Goal: Contribute content: Add original content to the website for others to see

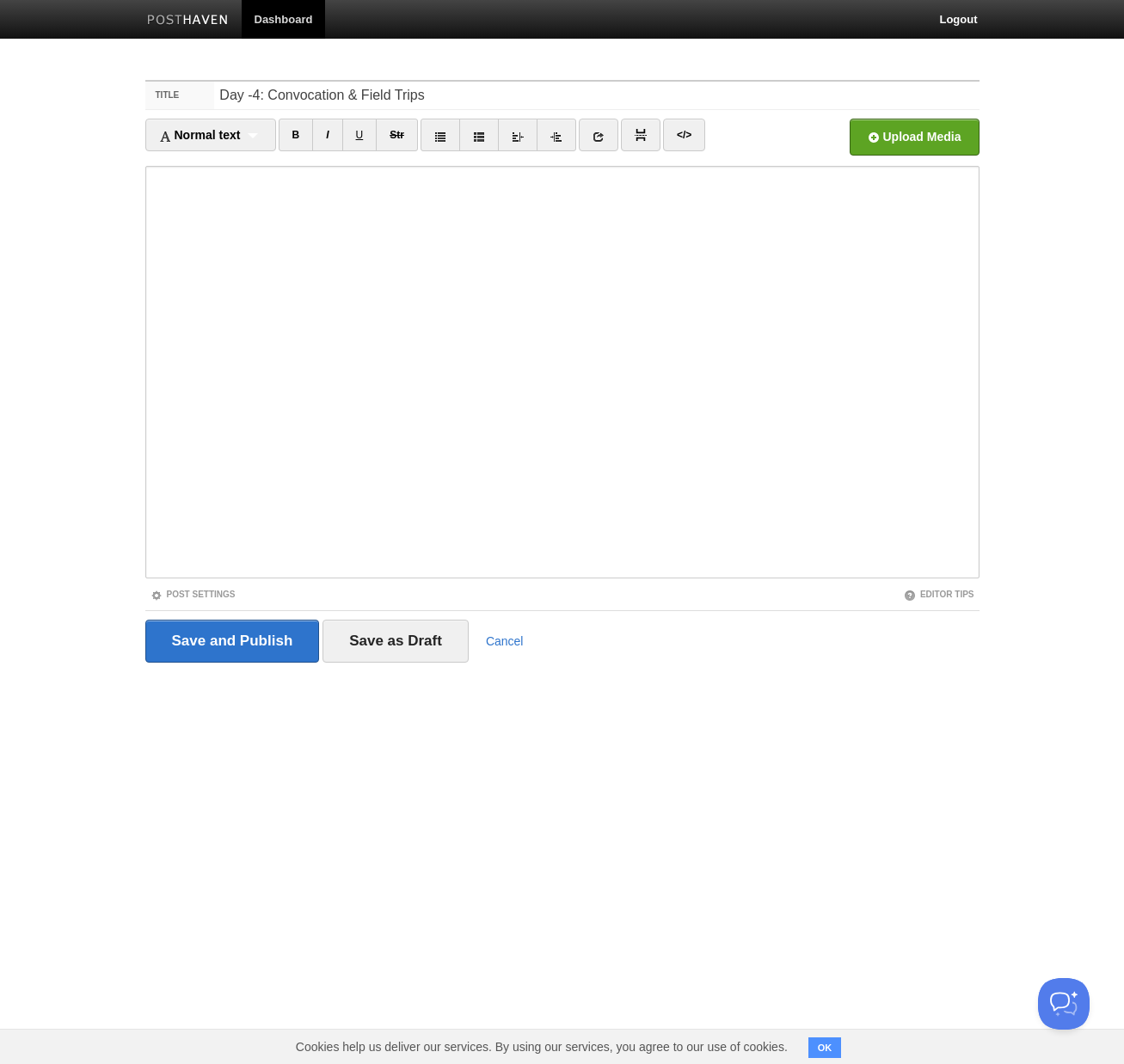
click at [253, 98] on input "Day -4: Convocation & Field Trips" at bounding box center [597, 96] width 764 height 28
click at [231, 145] on div "Normal text Normal text Heading 1 Heading 2 Heading 3" at bounding box center [211, 134] width 131 height 32
type input "Day -4: Convocation & Field Trips"
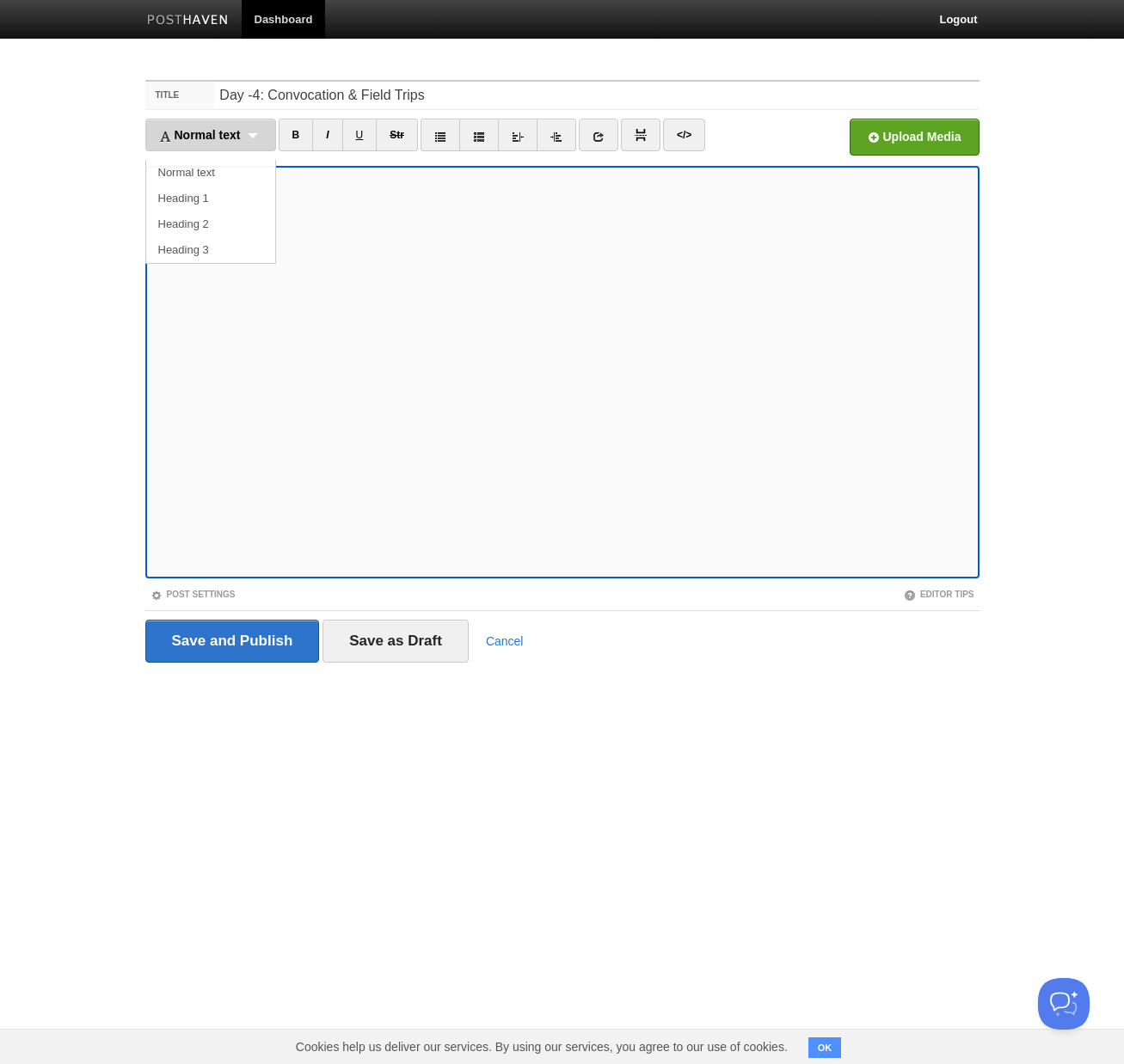
click at [237, 137] on span "Normal text" at bounding box center [200, 134] width 82 height 14
click at [202, 165] on link "Normal text" at bounding box center [211, 173] width 129 height 26
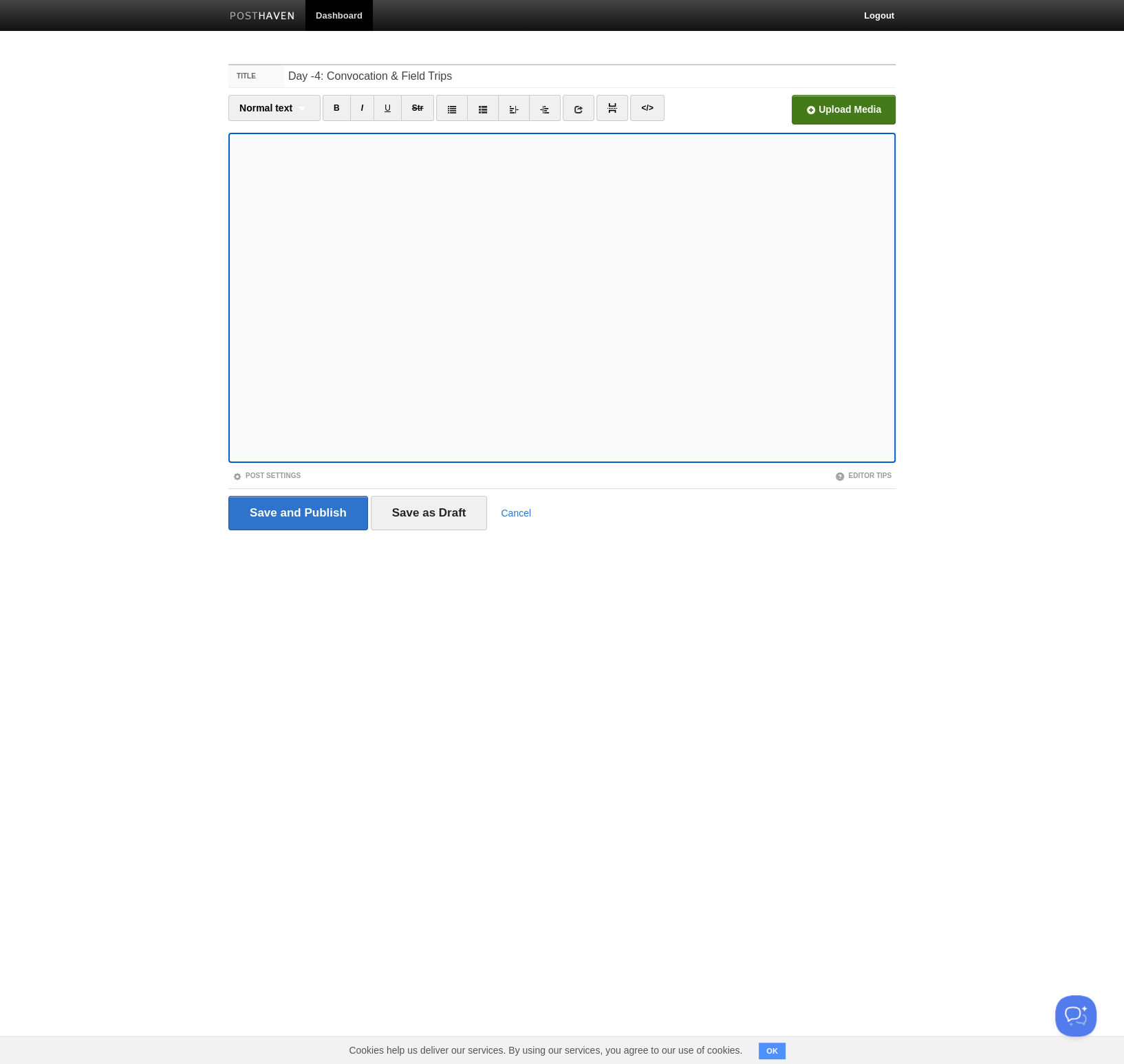
click at [861, 110] on input "file" at bounding box center [429, 113] width 1042 height 70
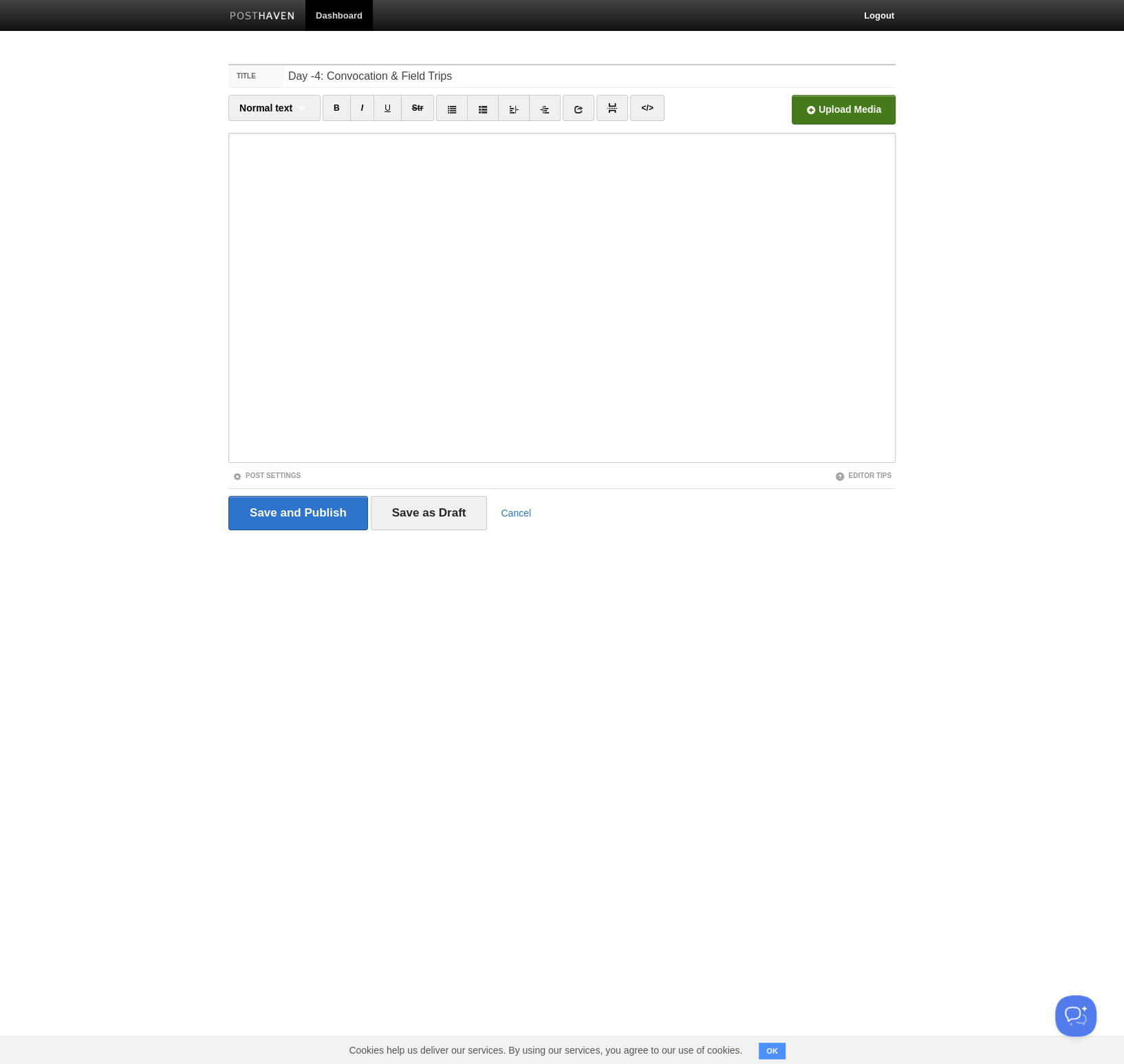
click at [858, 110] on input "file" at bounding box center [429, 113] width 1042 height 70
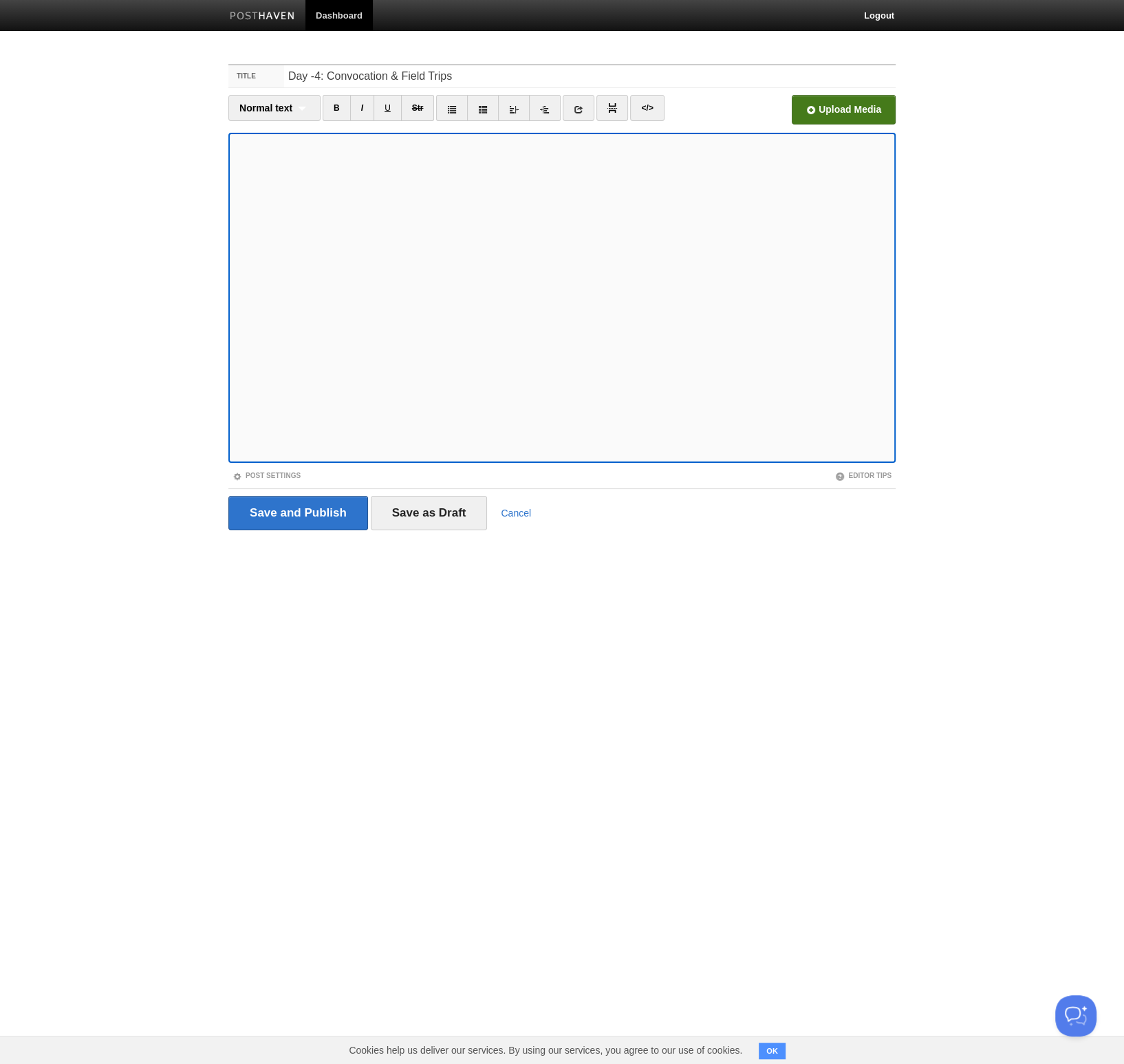
click at [835, 105] on input "file" at bounding box center [429, 113] width 1042 height 70
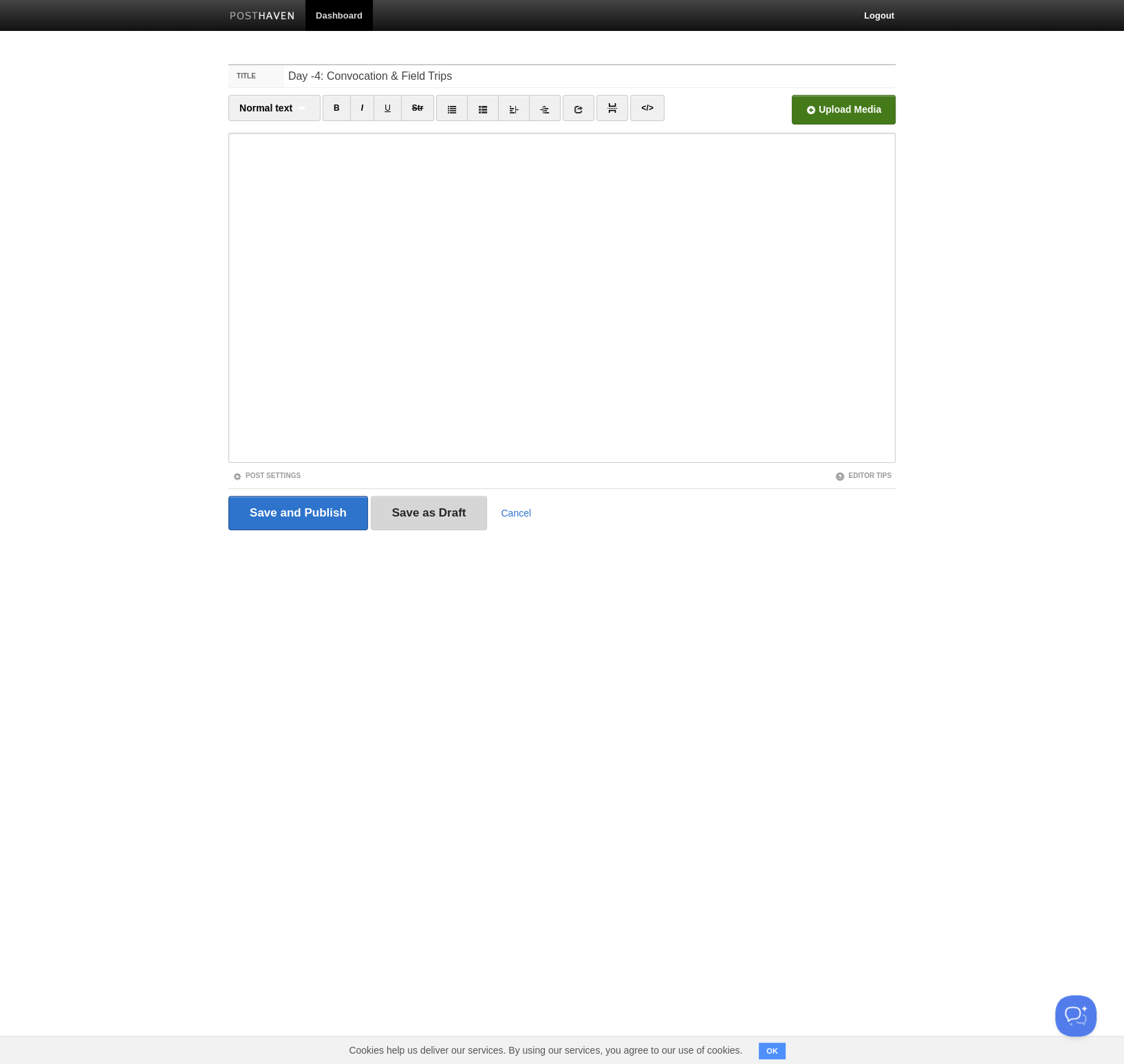
click at [421, 512] on input "Save as Draft" at bounding box center [429, 512] width 117 height 35
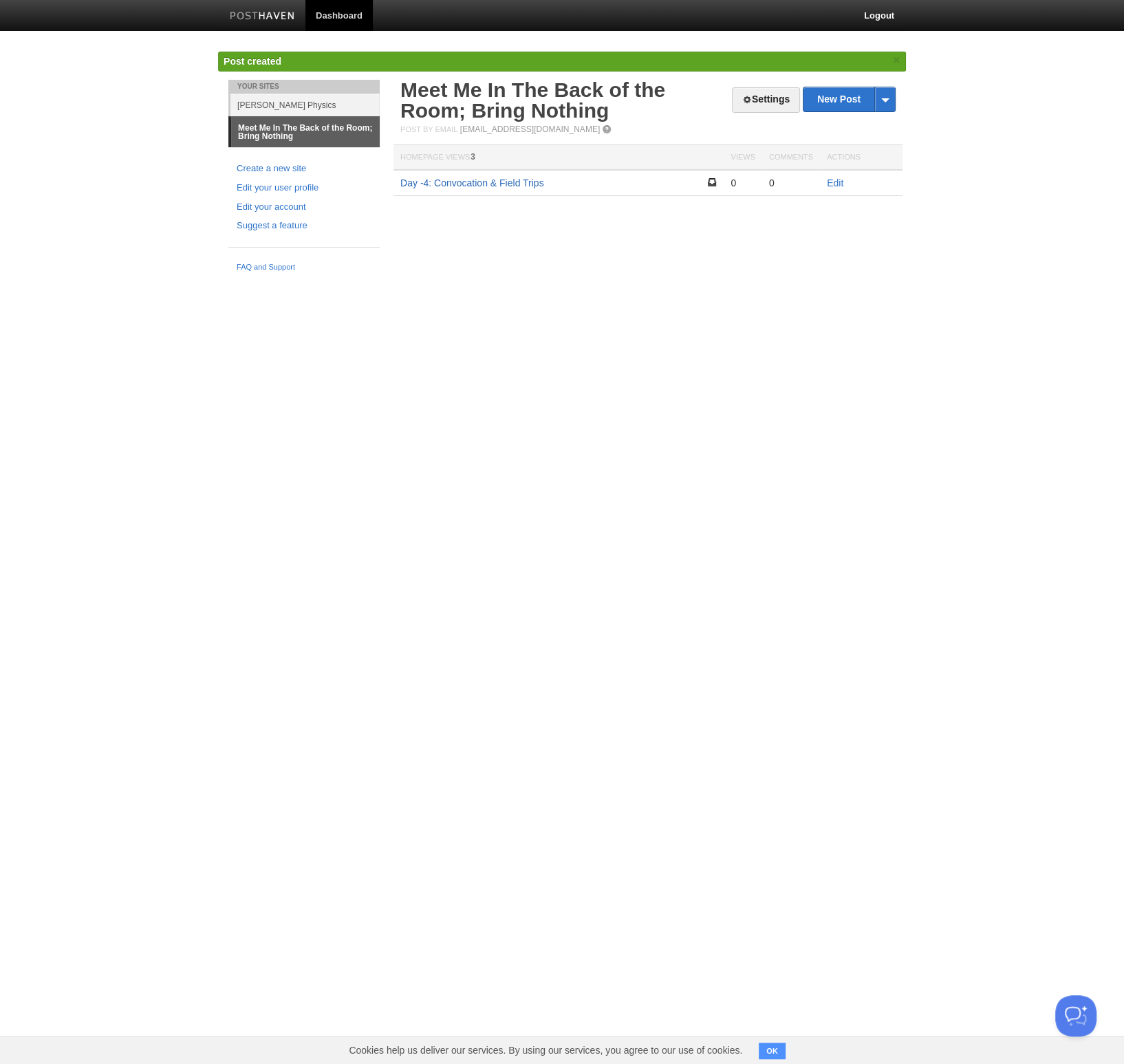
click at [512, 183] on link "Day -4: Convocation & Field Trips" at bounding box center [472, 183] width 144 height 11
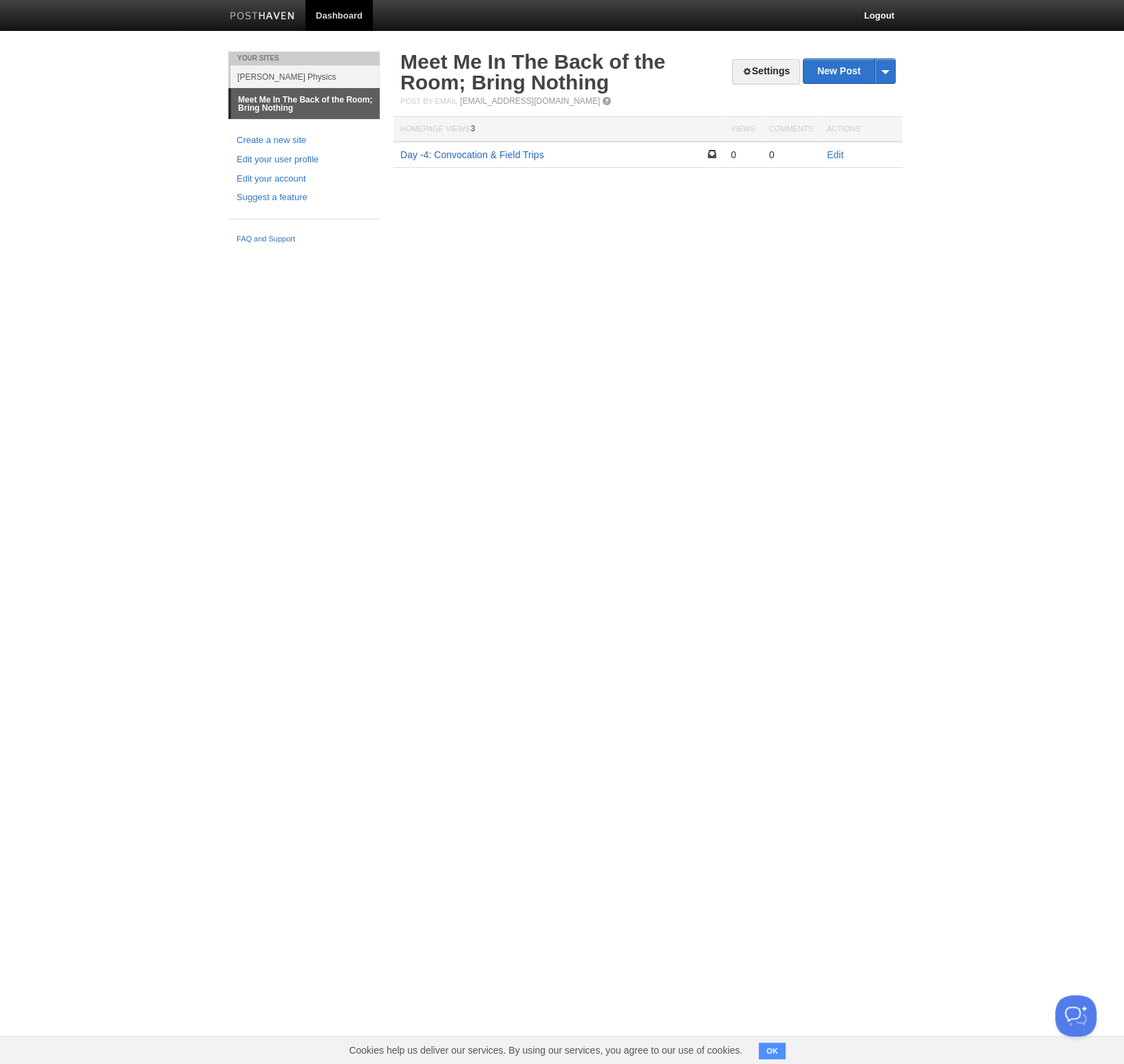
click at [530, 157] on link "Day -4: Convocation & Field Trips" at bounding box center [472, 155] width 144 height 11
click at [714, 155] on span at bounding box center [712, 154] width 10 height 10
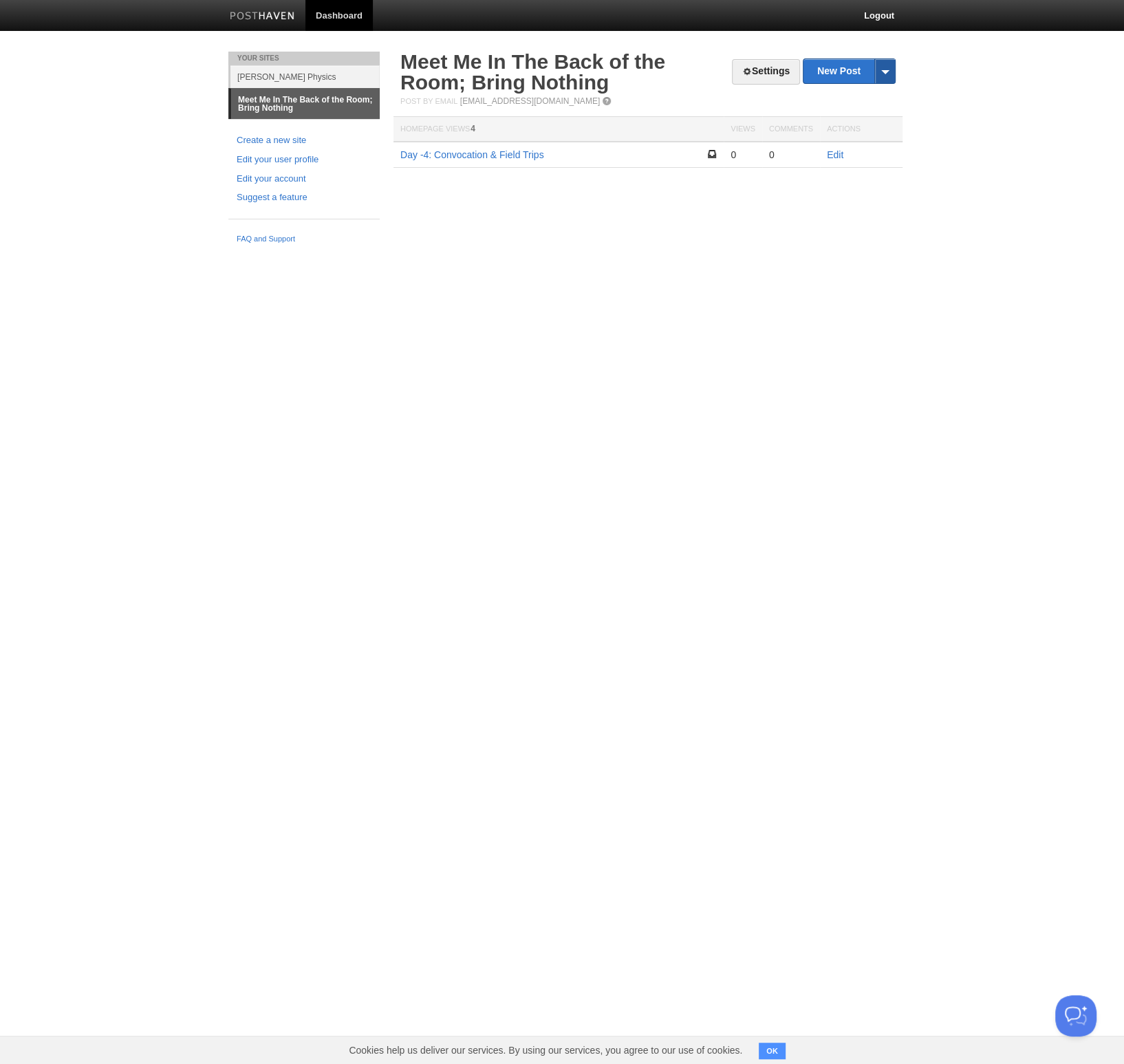
click at [889, 73] on span at bounding box center [885, 71] width 21 height 24
click at [817, 152] on td "0" at bounding box center [791, 154] width 57 height 26
click at [844, 152] on td "Edit" at bounding box center [861, 154] width 82 height 26
click at [837, 155] on link "Edit" at bounding box center [835, 155] width 16 height 11
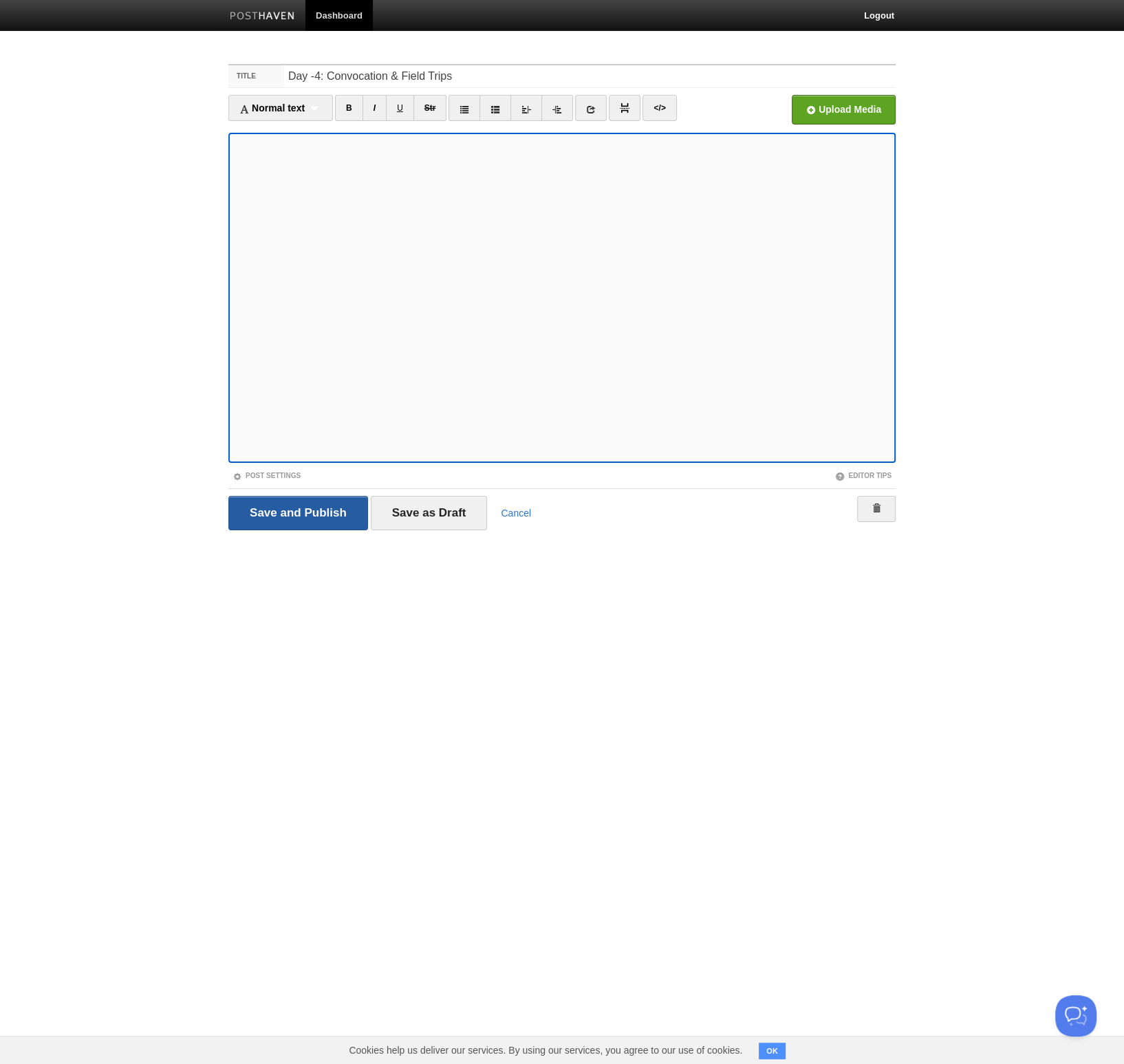
click at [340, 515] on input "Save and Publish" at bounding box center [298, 512] width 140 height 35
